Goal: Information Seeking & Learning: Learn about a topic

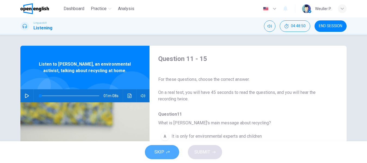
click at [159, 149] on span "SKIP" at bounding box center [159, 152] width 10 height 8
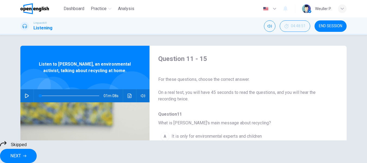
click at [26, 96] on icon "button" at bounding box center [27, 96] width 4 height 4
type input "*"
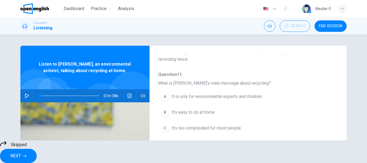
scroll to position [54, 0]
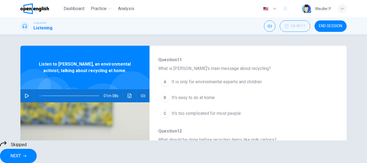
click at [163, 97] on div "A It is only for environmental experts and children B It's easy to do at home C…" at bounding box center [243, 97] width 171 height 47
click at [166, 98] on div "A It is only for environmental experts and children B It's easy to do at home C…" at bounding box center [243, 97] width 171 height 47
drag, startPoint x: 162, startPoint y: 97, endPoint x: 169, endPoint y: 97, distance: 6.5
click at [165, 97] on div "A It is only for environmental experts and children B It's easy to do at home C…" at bounding box center [243, 97] width 171 height 47
click at [177, 98] on div "A It is only for environmental experts and children B It's easy to do at home C…" at bounding box center [243, 97] width 171 height 47
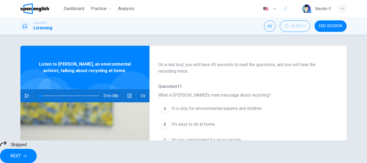
scroll to position [27, 0]
click at [178, 123] on div "A It is only for environmental experts and children B It's easy to do at home C…" at bounding box center [243, 124] width 171 height 47
click at [37, 150] on button "NEXT" at bounding box center [18, 156] width 37 height 14
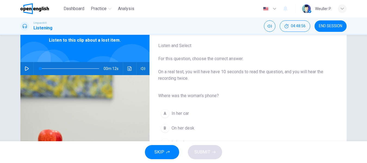
click at [25, 69] on icon "button" at bounding box center [27, 68] width 4 height 4
click at [163, 114] on div "A" at bounding box center [165, 113] width 9 height 9
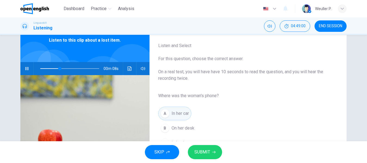
scroll to position [54, 0]
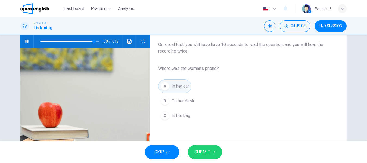
type input "*"
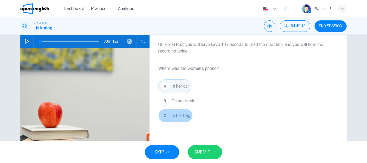
click at [172, 117] on span "In her bag" at bounding box center [181, 115] width 19 height 7
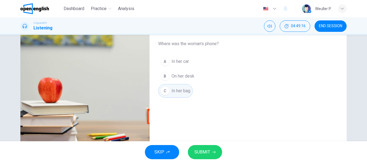
scroll to position [77, 0]
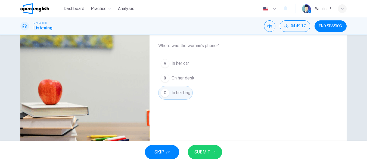
click at [196, 152] on span "SUBMIT" at bounding box center [202, 152] width 16 height 8
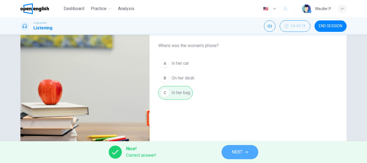
click at [236, 151] on span "NEXT" at bounding box center [237, 152] width 11 height 8
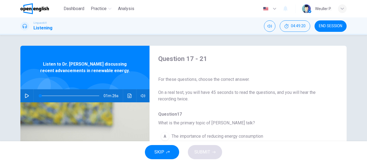
click at [27, 95] on icon "button" at bounding box center [27, 96] width 4 height 4
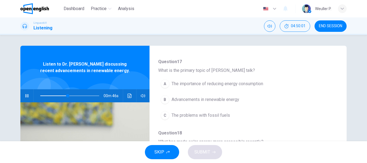
scroll to position [54, 0]
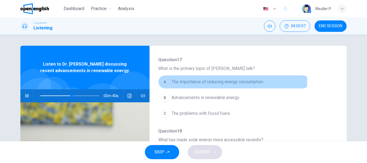
click at [164, 81] on div "A" at bounding box center [165, 81] width 9 height 9
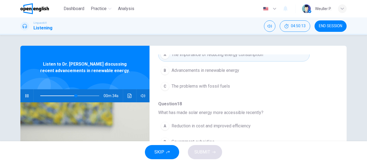
scroll to position [109, 0]
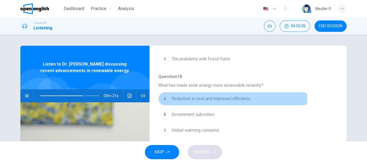
click at [165, 98] on div "A" at bounding box center [165, 98] width 9 height 9
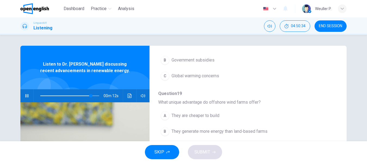
scroll to position [190, 0]
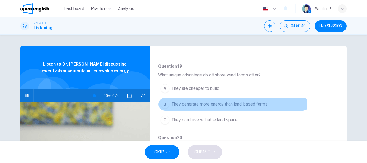
click at [165, 103] on div "B" at bounding box center [165, 104] width 9 height 9
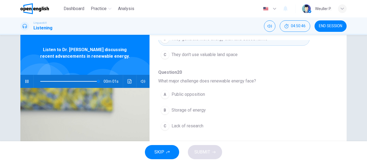
scroll to position [27, 0]
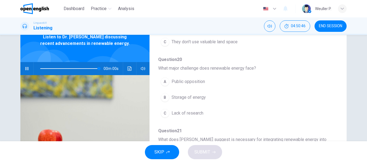
type input "*"
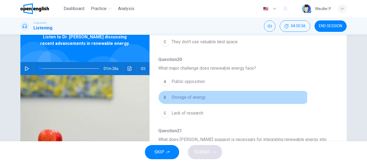
click at [164, 97] on div "B" at bounding box center [165, 97] width 9 height 9
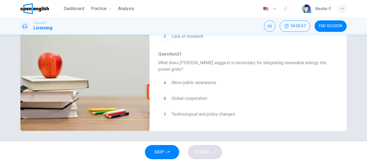
scroll to position [104, 0]
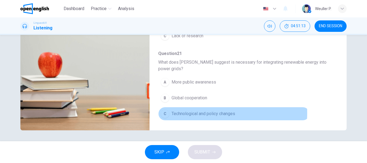
click at [164, 113] on div "C" at bounding box center [165, 113] width 9 height 9
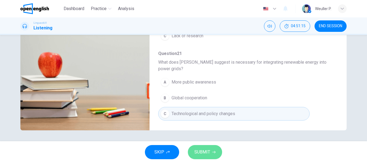
click at [202, 152] on span "SUBMIT" at bounding box center [202, 152] width 16 height 8
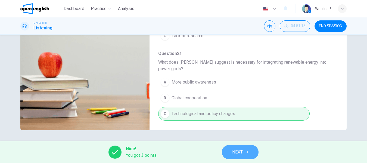
click at [229, 150] on button "NEXT" at bounding box center [240, 152] width 37 height 14
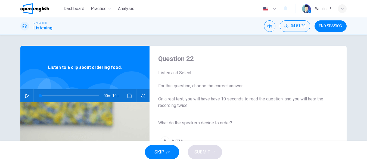
click at [25, 95] on icon "button" at bounding box center [27, 96] width 4 height 4
type input "*"
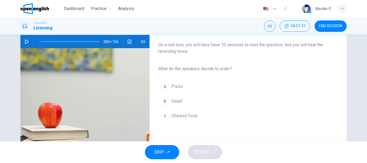
scroll to position [54, 0]
click at [164, 101] on div "B" at bounding box center [165, 101] width 9 height 9
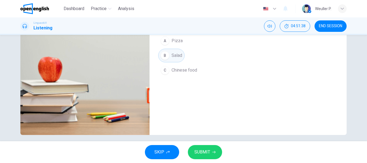
scroll to position [104, 0]
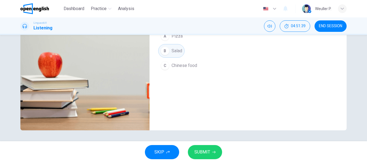
click at [209, 151] on span "SUBMIT" at bounding box center [202, 152] width 16 height 8
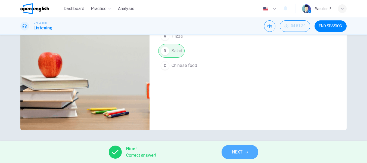
click at [226, 151] on button "NEXT" at bounding box center [240, 152] width 37 height 14
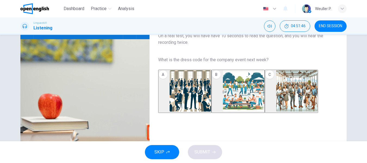
scroll to position [50, 0]
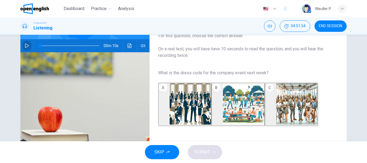
click at [25, 46] on icon "button" at bounding box center [27, 46] width 4 height 4
type input "*"
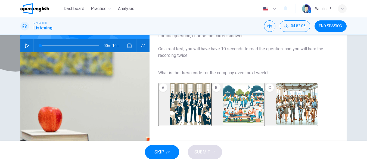
click at [287, 112] on img "button" at bounding box center [296, 103] width 41 height 41
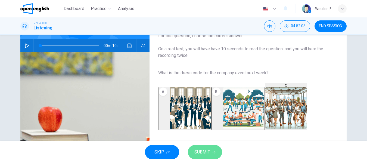
click at [203, 151] on span "SUBMIT" at bounding box center [202, 152] width 16 height 8
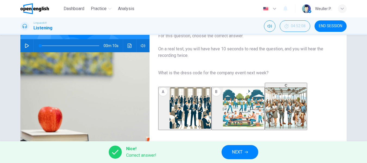
click at [245, 153] on icon "button" at bounding box center [246, 151] width 3 height 3
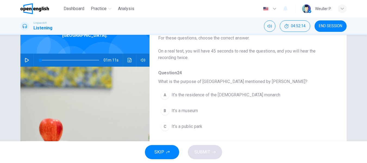
scroll to position [54, 0]
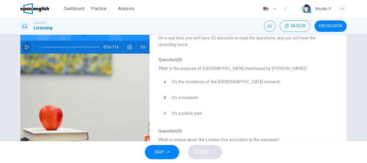
click at [25, 45] on icon "button" at bounding box center [27, 47] width 4 height 4
click at [164, 82] on div "A" at bounding box center [165, 81] width 9 height 9
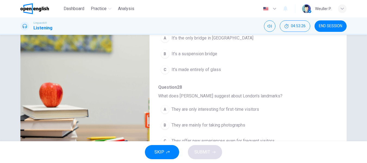
scroll to position [104, 0]
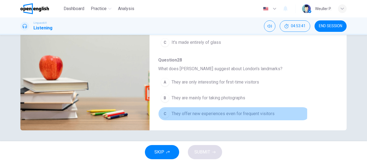
click at [164, 113] on div "C" at bounding box center [165, 113] width 9 height 9
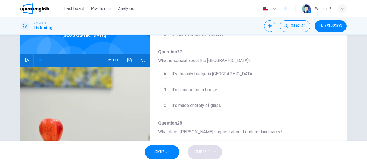
scroll to position [27, 0]
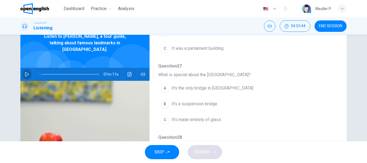
click at [25, 72] on icon "button" at bounding box center [27, 74] width 4 height 4
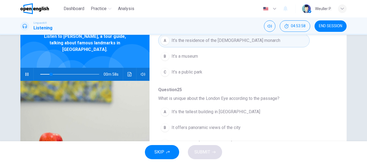
scroll to position [82, 0]
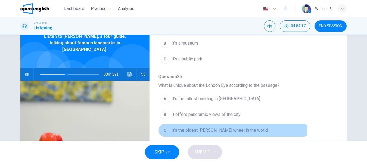
click at [163, 131] on div "C" at bounding box center [165, 130] width 9 height 9
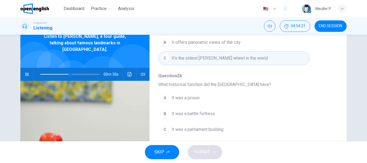
scroll to position [163, 0]
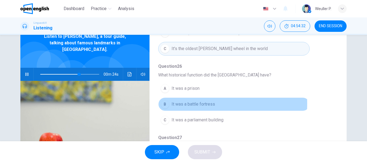
click at [165, 103] on div "B" at bounding box center [165, 104] width 9 height 9
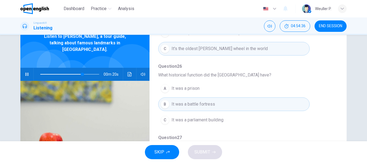
click at [166, 87] on div "A" at bounding box center [165, 88] width 9 height 9
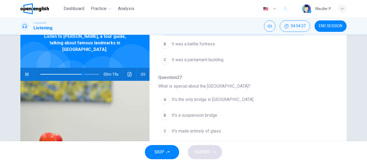
scroll to position [235, 0]
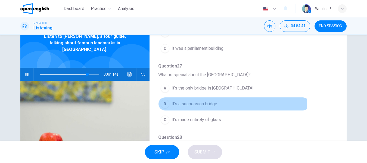
click at [164, 102] on div "B" at bounding box center [165, 104] width 9 height 9
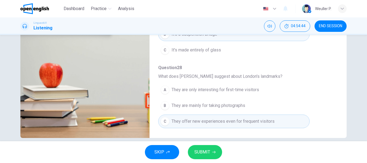
scroll to position [104, 0]
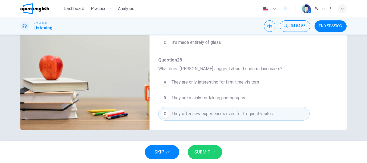
type input "*"
click at [212, 153] on icon "button" at bounding box center [213, 151] width 3 height 3
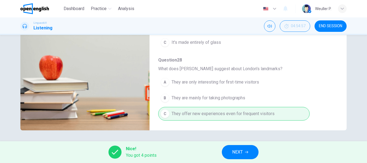
click at [231, 151] on button "NEXT" at bounding box center [240, 152] width 37 height 14
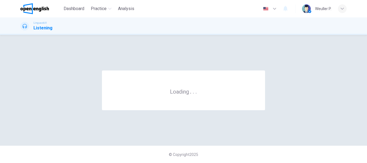
scroll to position [0, 0]
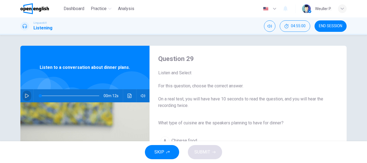
click at [27, 95] on icon "button" at bounding box center [27, 96] width 4 height 4
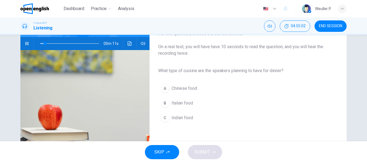
scroll to position [54, 0]
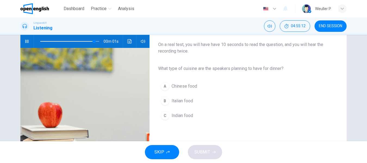
type input "*"
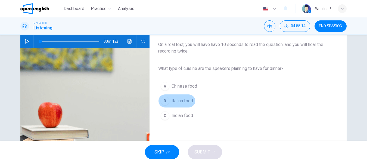
click at [163, 102] on div "B" at bounding box center [165, 101] width 9 height 9
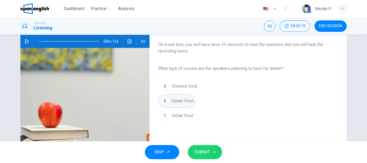
click at [205, 151] on span "SUBMIT" at bounding box center [202, 152] width 16 height 8
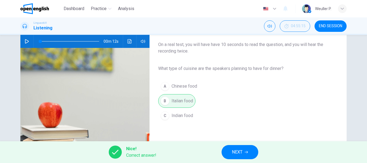
click at [225, 151] on button "NEXT" at bounding box center [240, 152] width 37 height 14
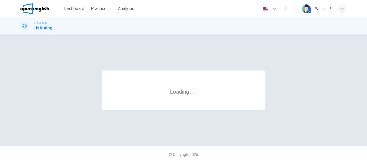
scroll to position [0, 0]
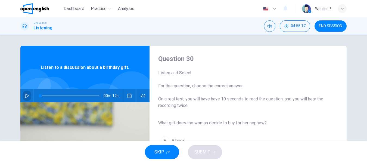
click at [25, 97] on icon "button" at bounding box center [27, 96] width 4 height 4
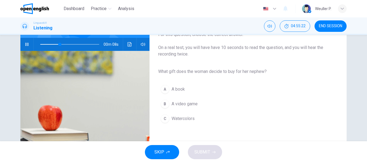
scroll to position [54, 0]
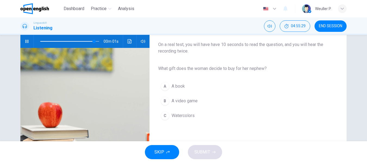
type input "*"
click at [167, 117] on div "C" at bounding box center [165, 115] width 9 height 9
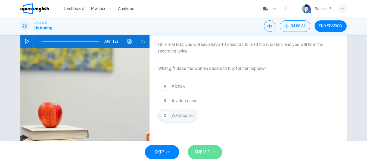
click at [202, 149] on span "SUBMIT" at bounding box center [202, 152] width 16 height 8
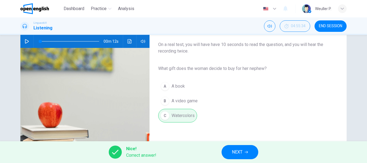
click at [235, 151] on span "NEXT" at bounding box center [237, 152] width 11 height 8
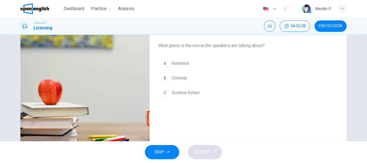
scroll to position [50, 0]
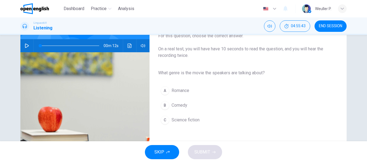
click at [26, 44] on icon "button" at bounding box center [27, 46] width 4 height 4
click at [163, 123] on div "C" at bounding box center [165, 120] width 9 height 9
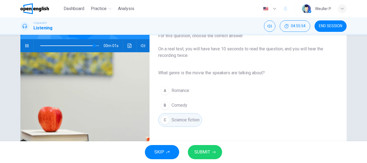
click at [194, 148] on button "SUBMIT" at bounding box center [205, 152] width 34 height 14
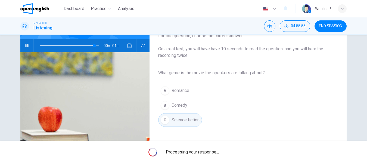
type input "*"
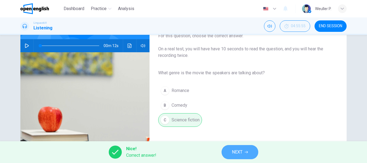
click at [244, 149] on button "NEXT" at bounding box center [240, 152] width 37 height 14
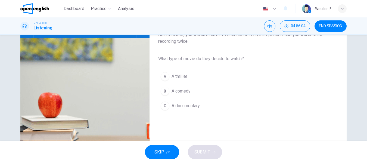
scroll to position [54, 0]
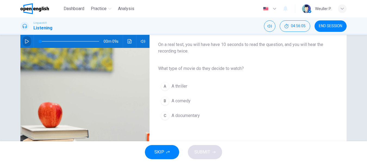
click at [26, 41] on icon "button" at bounding box center [27, 41] width 4 height 4
type input "*"
click at [163, 103] on div "B" at bounding box center [165, 101] width 9 height 9
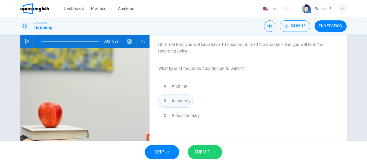
drag, startPoint x: 197, startPoint y: 147, endPoint x: 201, endPoint y: 140, distance: 8.2
click at [197, 147] on button "SUBMIT" at bounding box center [205, 152] width 34 height 14
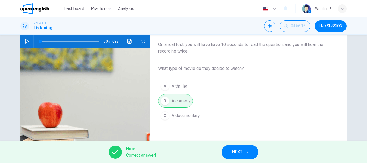
click at [233, 152] on span "NEXT" at bounding box center [237, 152] width 11 height 8
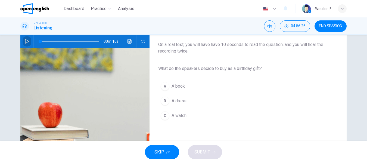
click at [25, 42] on icon "button" at bounding box center [27, 41] width 4 height 4
click at [165, 86] on div "A" at bounding box center [165, 86] width 9 height 9
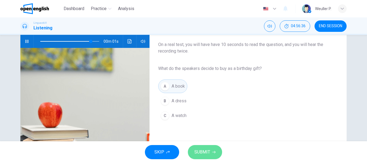
click at [209, 154] on span "SUBMIT" at bounding box center [202, 152] width 16 height 8
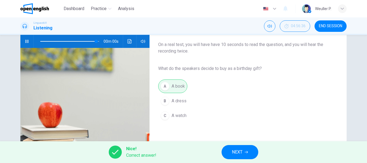
type input "*"
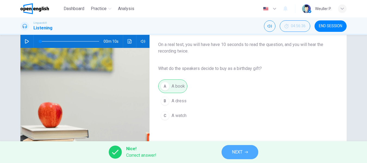
click at [238, 152] on span "NEXT" at bounding box center [237, 152] width 11 height 8
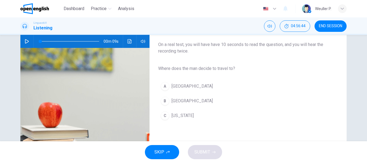
click at [25, 42] on icon "button" at bounding box center [27, 41] width 4 height 4
click at [163, 103] on div "B" at bounding box center [165, 101] width 9 height 9
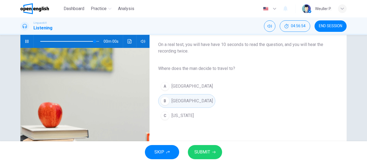
type input "*"
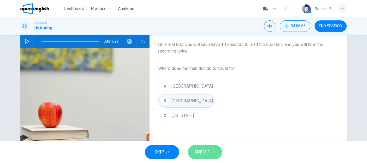
click at [203, 154] on span "SUBMIT" at bounding box center [202, 152] width 16 height 8
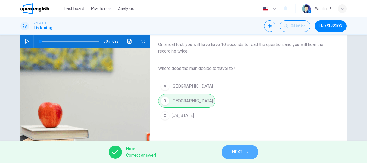
click at [229, 150] on button "NEXT" at bounding box center [240, 152] width 37 height 14
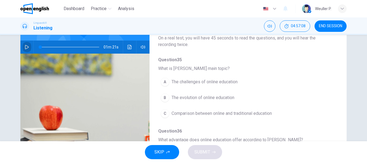
click at [25, 48] on icon "button" at bounding box center [27, 47] width 4 height 4
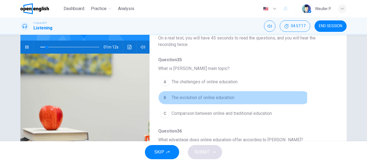
click at [163, 97] on div "B" at bounding box center [165, 97] width 9 height 9
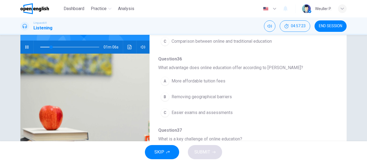
scroll to position [82, 0]
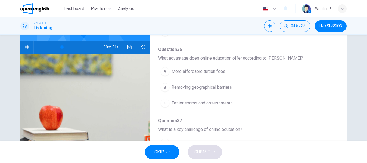
click at [164, 87] on div "B" at bounding box center [165, 87] width 9 height 9
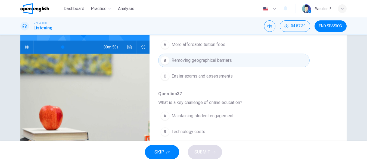
scroll to position [136, 0]
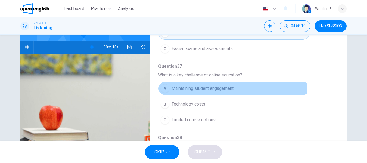
click at [165, 90] on div "A" at bounding box center [165, 88] width 9 height 9
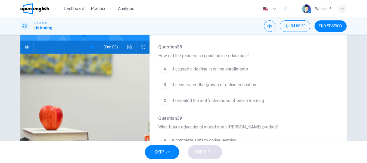
scroll to position [235, 0]
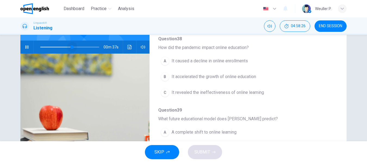
click at [71, 45] on span at bounding box center [69, 47] width 59 height 8
click at [163, 76] on div "B" at bounding box center [165, 76] width 9 height 9
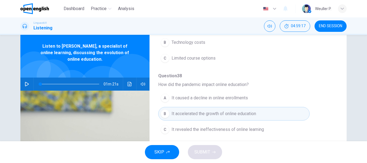
scroll to position [27, 0]
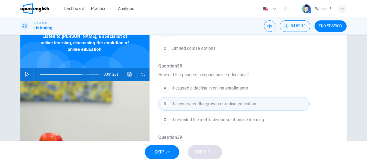
click at [83, 73] on span at bounding box center [69, 74] width 59 height 8
click at [26, 73] on icon "button" at bounding box center [27, 74] width 4 height 4
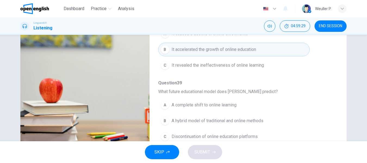
scroll to position [104, 0]
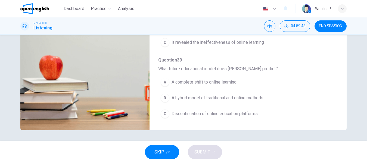
type input "*"
click at [165, 95] on div "B" at bounding box center [165, 98] width 9 height 9
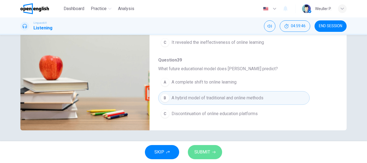
click at [202, 153] on span "SUBMIT" at bounding box center [202, 152] width 16 height 8
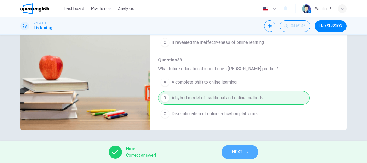
click at [237, 153] on span "NEXT" at bounding box center [237, 152] width 11 height 8
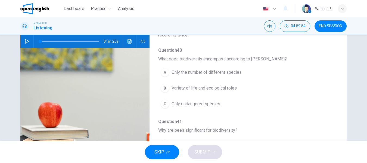
scroll to position [0, 0]
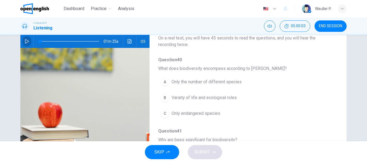
click at [25, 41] on icon "button" at bounding box center [27, 41] width 4 height 4
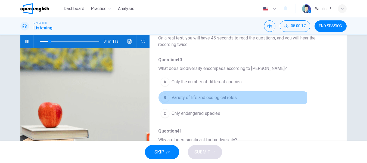
click at [163, 98] on div "B" at bounding box center [165, 97] width 9 height 9
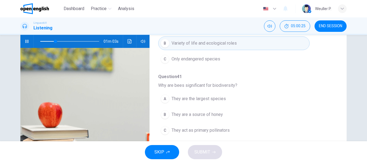
scroll to position [109, 0]
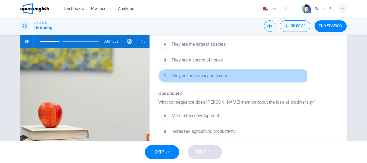
click at [165, 76] on div "C" at bounding box center [165, 76] width 9 height 9
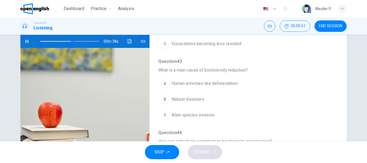
scroll to position [218, 0]
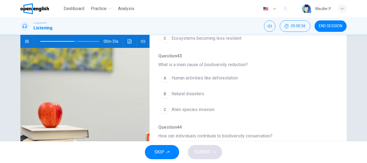
click at [166, 77] on div "A" at bounding box center [165, 78] width 9 height 9
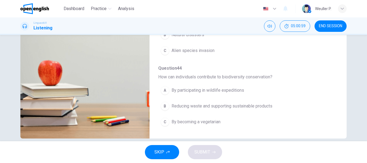
scroll to position [104, 0]
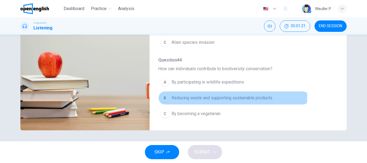
click at [165, 97] on div "B" at bounding box center [165, 98] width 9 height 9
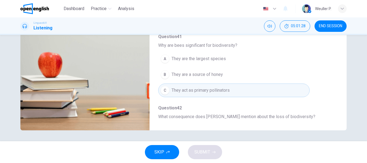
type input "*"
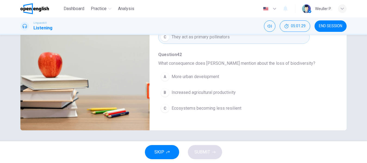
scroll to position [99, 0]
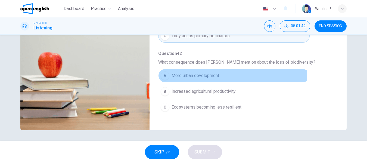
click at [165, 75] on div "A" at bounding box center [165, 75] width 9 height 9
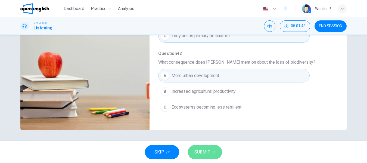
click at [207, 150] on span "SUBMIT" at bounding box center [202, 152] width 16 height 8
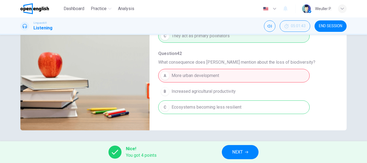
click at [242, 154] on span "NEXT" at bounding box center [237, 152] width 11 height 8
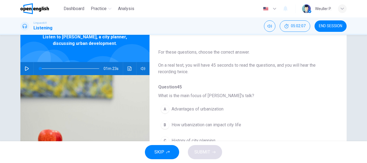
scroll to position [54, 0]
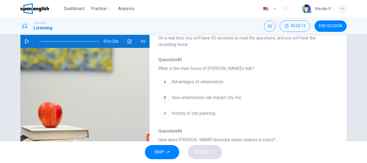
click at [25, 41] on icon "button" at bounding box center [27, 41] width 4 height 4
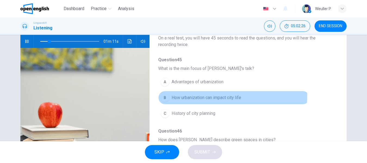
click at [165, 95] on div "B" at bounding box center [165, 97] width 9 height 9
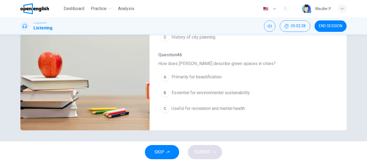
scroll to position [27, 0]
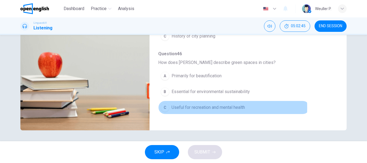
click at [169, 108] on button "C Useful for recreation and mental health" at bounding box center [233, 108] width 151 height 14
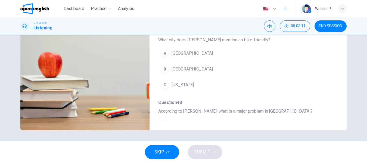
scroll to position [109, 0]
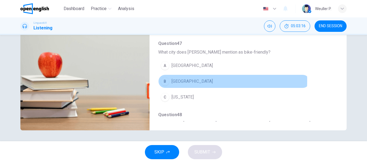
click at [167, 80] on div "B" at bounding box center [165, 81] width 9 height 9
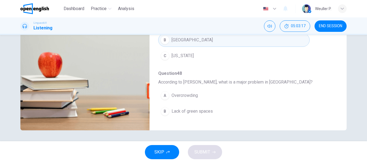
scroll to position [163, 0]
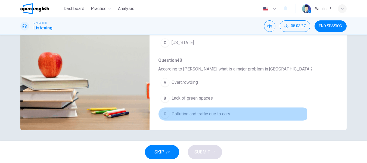
click at [166, 114] on div "C" at bounding box center [165, 114] width 9 height 9
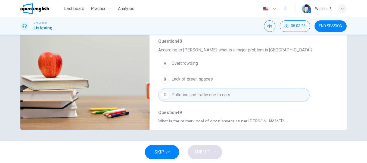
scroll to position [235, 0]
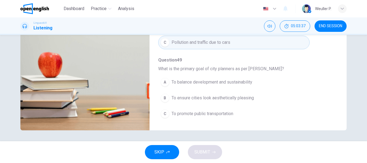
type input "*"
click at [164, 81] on div "A" at bounding box center [165, 82] width 9 height 9
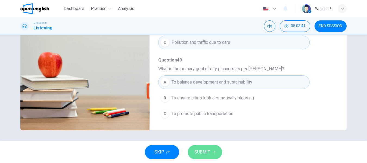
click at [211, 149] on button "SUBMIT" at bounding box center [205, 152] width 34 height 14
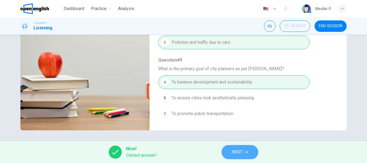
click at [245, 150] on button "NEXT" at bounding box center [240, 152] width 37 height 14
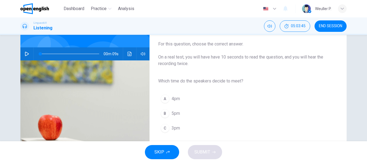
scroll to position [54, 0]
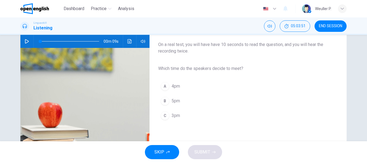
click at [26, 42] on icon "button" at bounding box center [27, 41] width 4 height 4
click at [175, 116] on span "3pm" at bounding box center [176, 115] width 8 height 7
drag, startPoint x: 200, startPoint y: 149, endPoint x: 203, endPoint y: 146, distance: 4.8
click at [200, 149] on span "SUBMIT" at bounding box center [202, 152] width 16 height 8
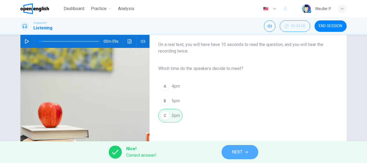
click at [234, 154] on span "NEXT" at bounding box center [237, 152] width 11 height 8
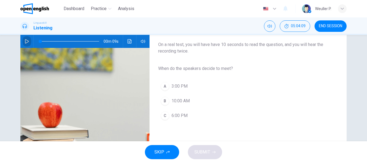
click at [26, 41] on icon "button" at bounding box center [27, 41] width 4 height 4
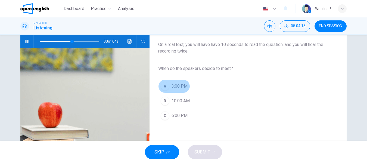
click at [173, 86] on span "3:00 PM" at bounding box center [180, 86] width 16 height 7
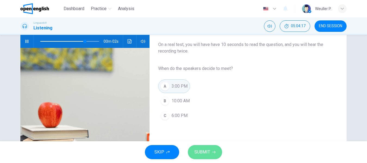
click at [207, 157] on button "SUBMIT" at bounding box center [205, 152] width 34 height 14
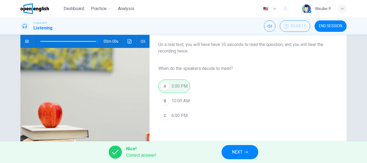
type input "*"
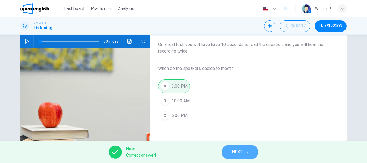
click at [226, 150] on button "NEXT" at bounding box center [240, 152] width 37 height 14
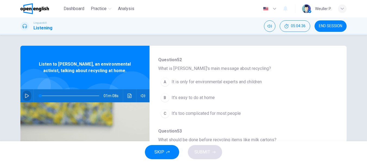
click at [25, 96] on icon "button" at bounding box center [27, 96] width 4 height 4
click at [164, 97] on div "B" at bounding box center [165, 97] width 9 height 9
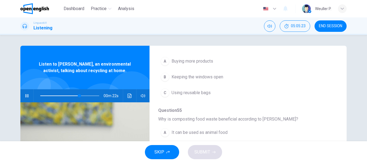
scroll to position [190, 0]
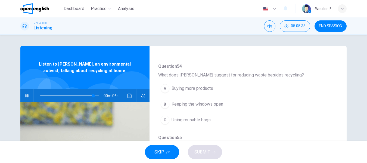
click at [166, 119] on div "C" at bounding box center [165, 120] width 9 height 9
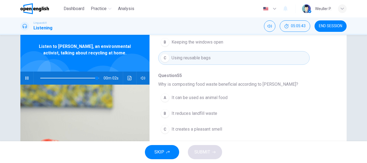
scroll to position [27, 0]
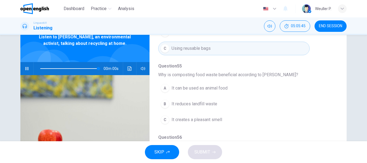
type input "*"
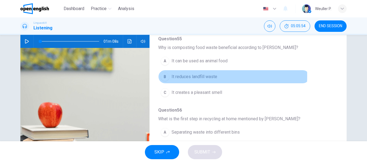
click at [164, 76] on div "B" at bounding box center [165, 76] width 9 height 9
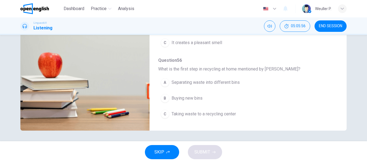
scroll to position [104, 0]
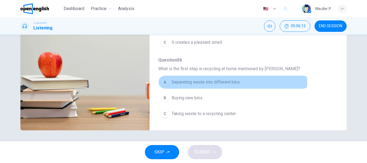
drag, startPoint x: 173, startPoint y: 82, endPoint x: 175, endPoint y: 88, distance: 6.2
click at [173, 82] on span "Separating waste into different bins" at bounding box center [206, 82] width 68 height 7
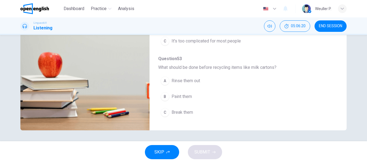
scroll to position [17, 0]
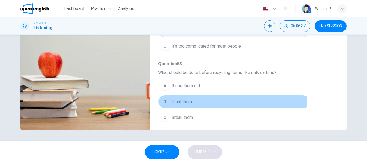
click at [177, 103] on span "Paint them" at bounding box center [182, 101] width 20 height 7
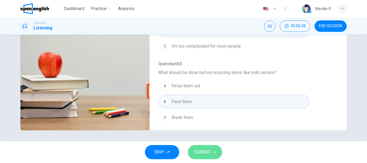
click at [202, 150] on span "SUBMIT" at bounding box center [202, 152] width 16 height 8
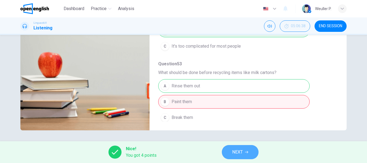
click at [245, 154] on button "NEXT" at bounding box center [240, 152] width 37 height 14
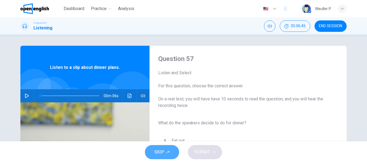
click at [163, 153] on span "SKIP" at bounding box center [159, 152] width 10 height 8
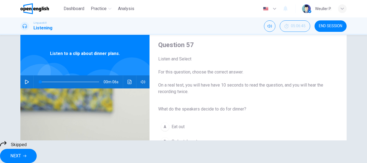
scroll to position [27, 0]
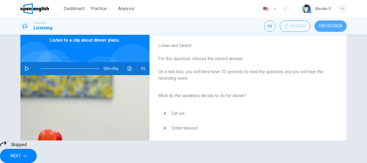
click at [336, 25] on span "END SESSION" at bounding box center [330, 26] width 23 height 4
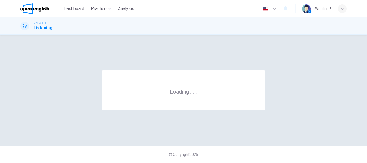
scroll to position [0, 0]
